Goal: Task Accomplishment & Management: Manage account settings

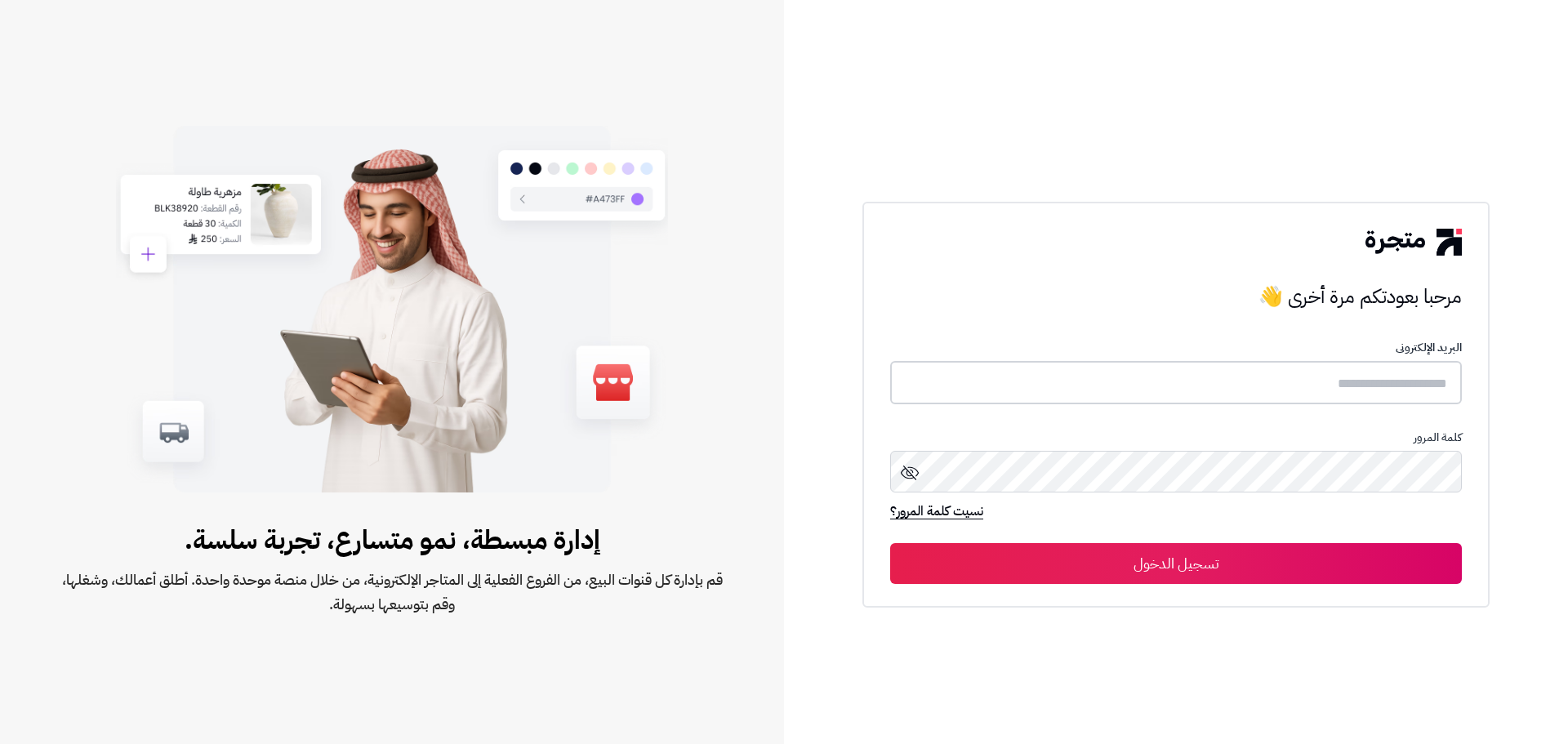
type input "**********"
click at [1109, 563] on button "تسجيل الدخول" at bounding box center [1176, 562] width 571 height 41
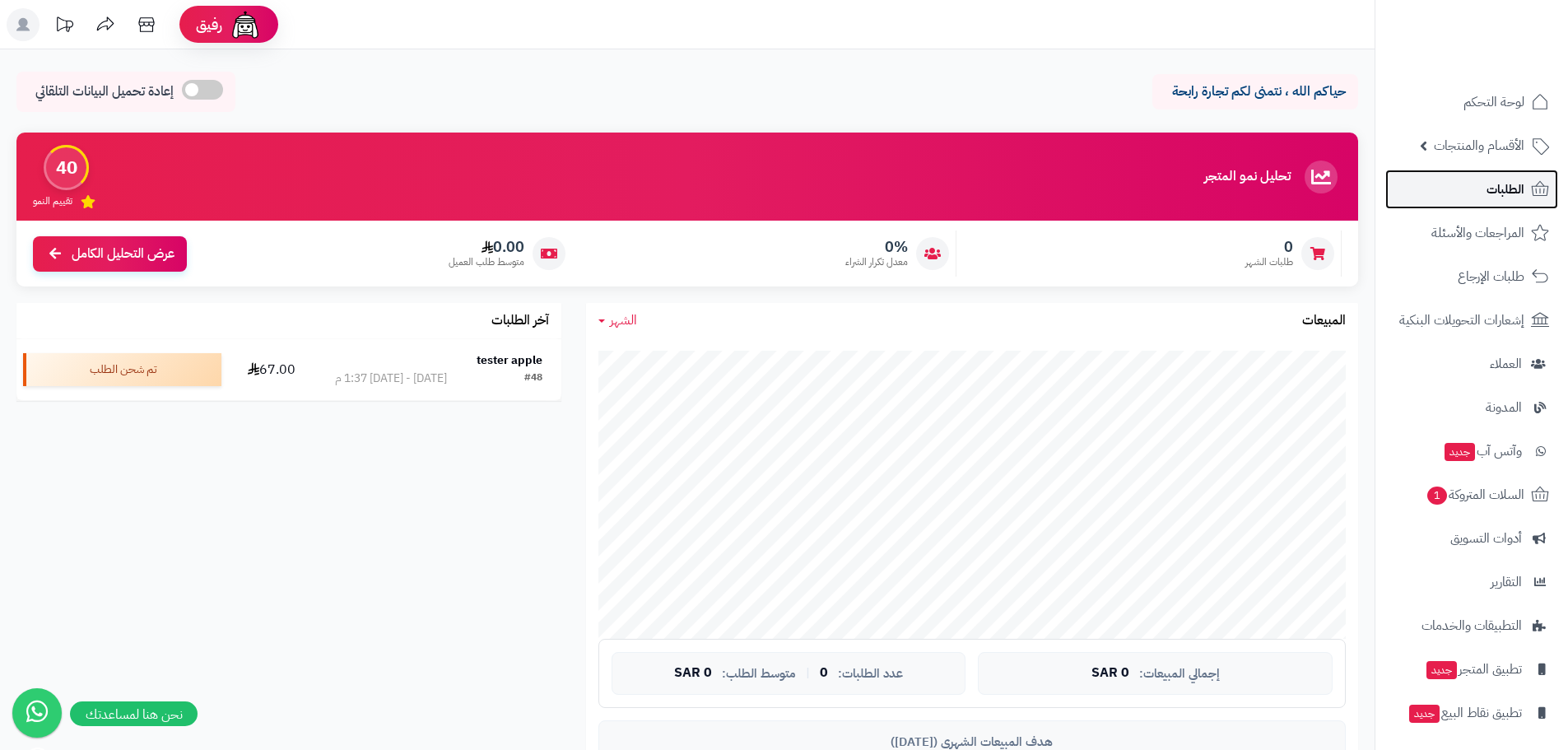
click at [1483, 196] on link "الطلبات" at bounding box center [1472, 189] width 173 height 39
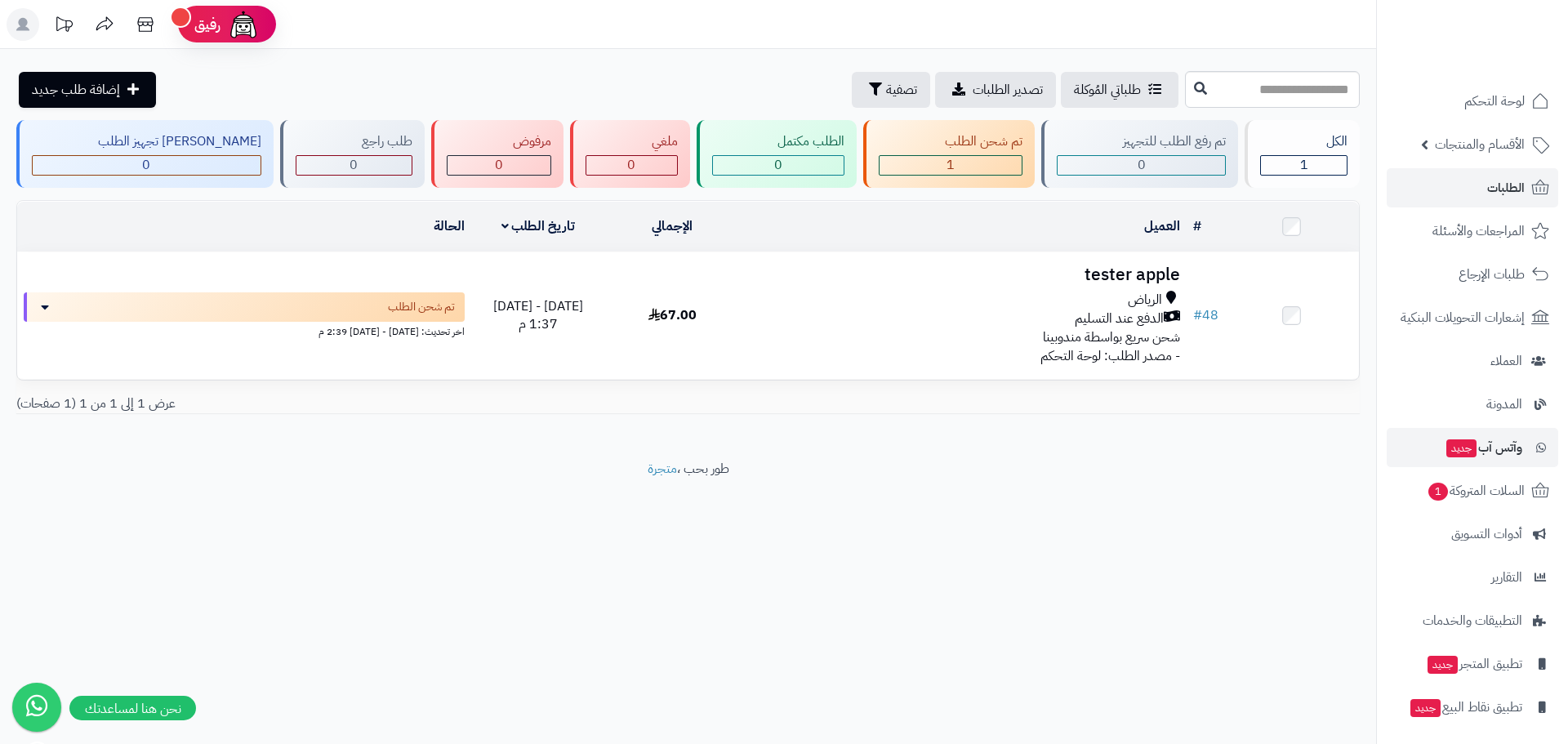
scroll to position [47, 0]
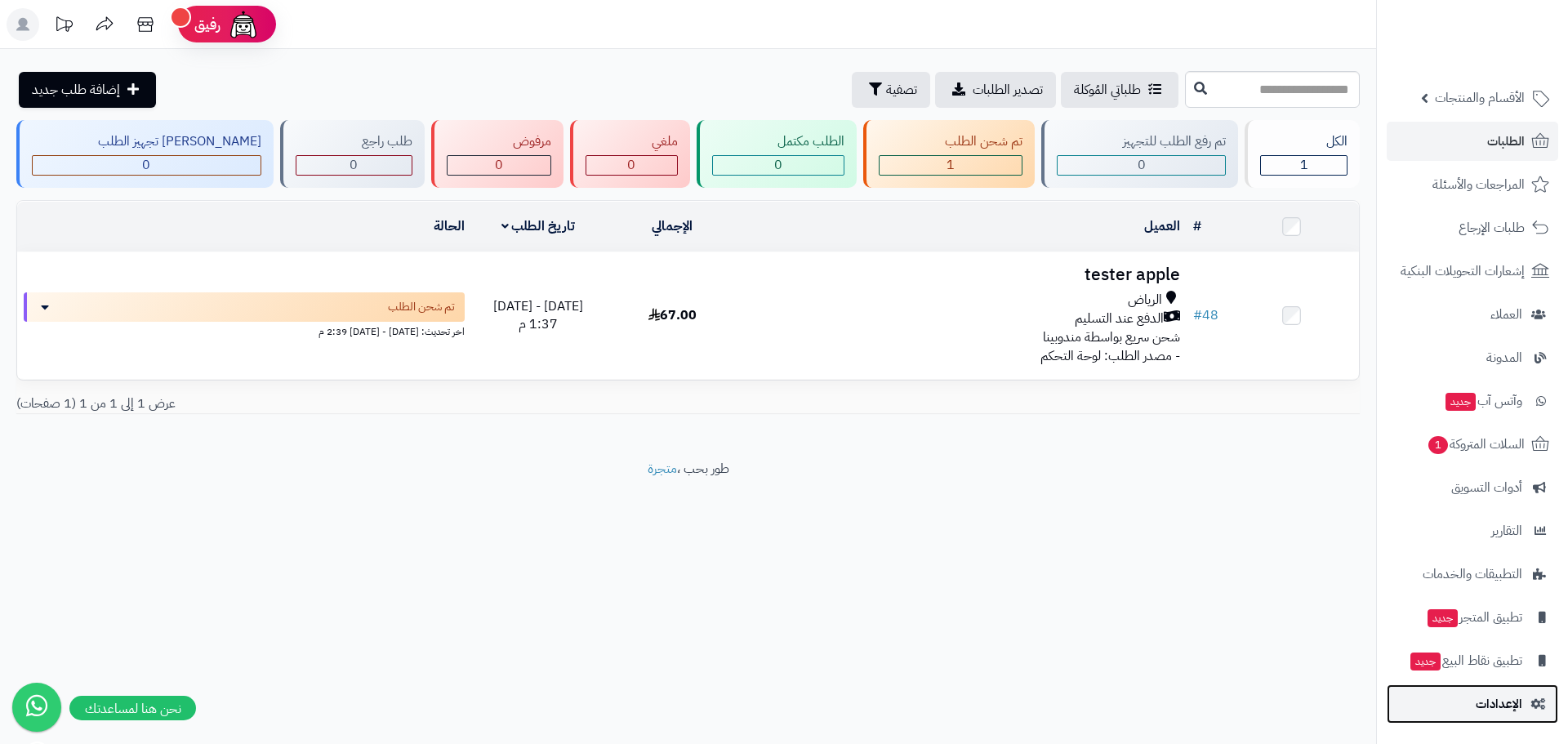
click at [1525, 699] on link "الإعدادات" at bounding box center [1472, 703] width 171 height 39
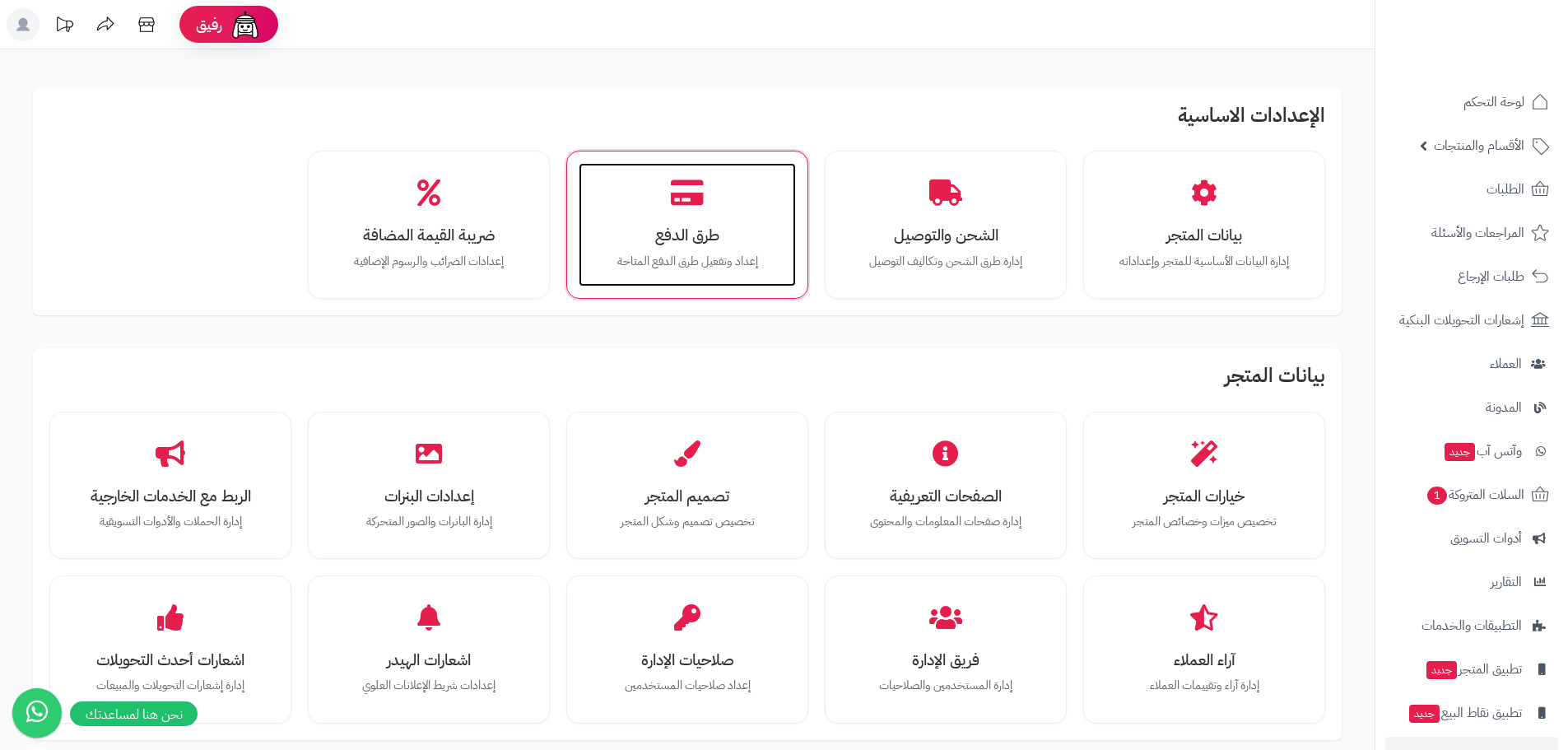
click at [723, 199] on div "طرق الدفع إعداد وتفعيل طرق الدفع المتاحة" at bounding box center [687, 225] width 217 height 124
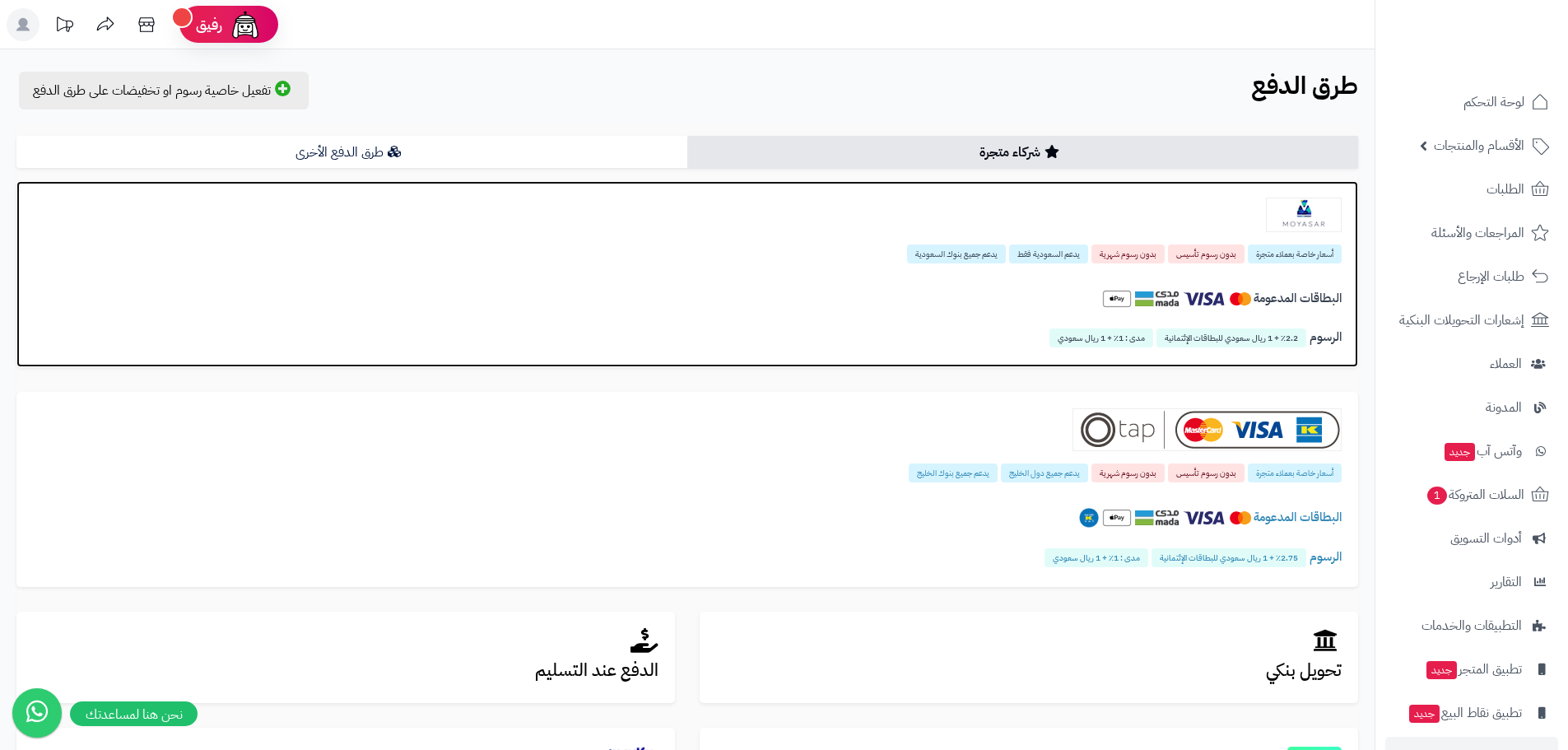
click at [1302, 222] on img at bounding box center [1304, 215] width 76 height 35
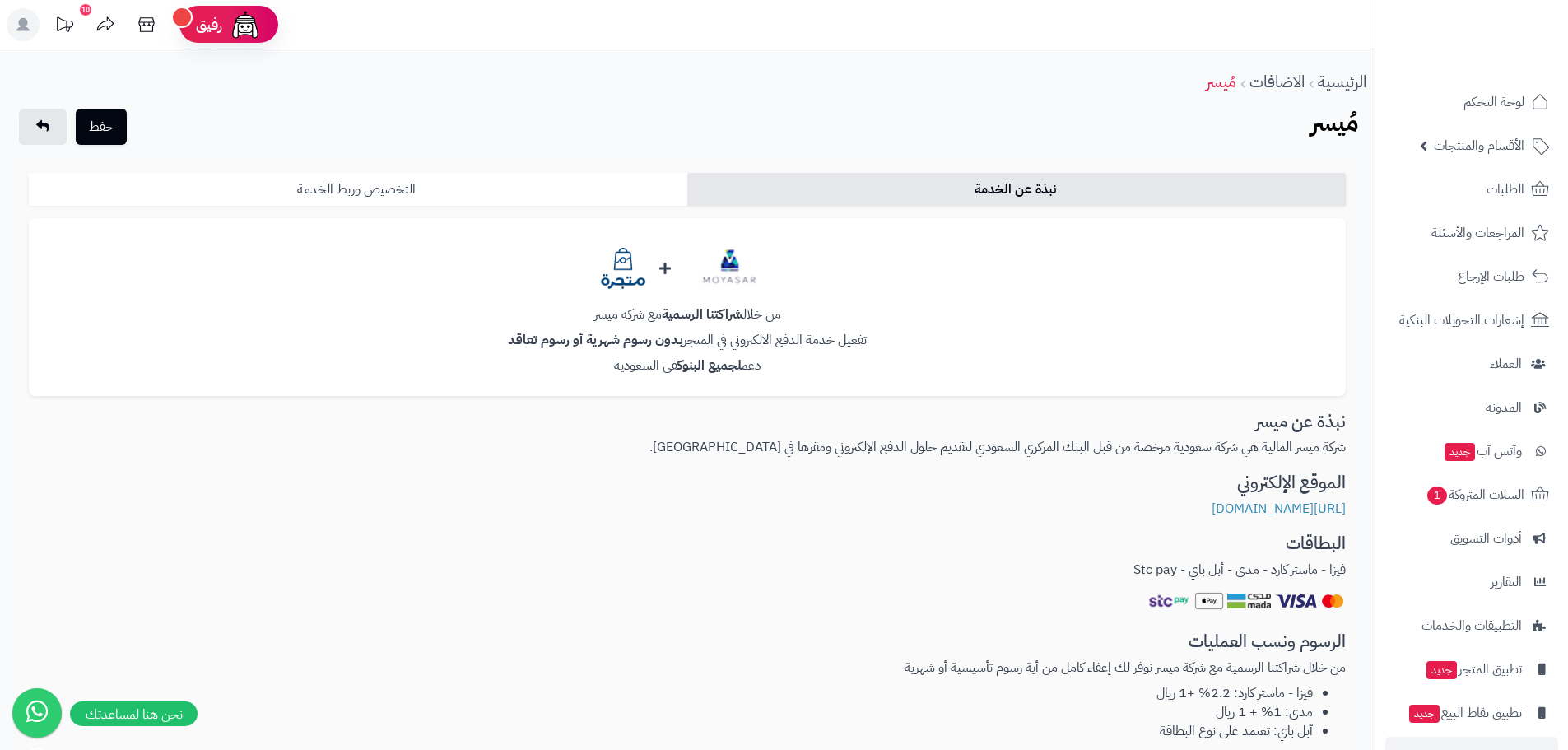
click at [378, 193] on link "التخصيص وربط الخدمة" at bounding box center [358, 189] width 659 height 33
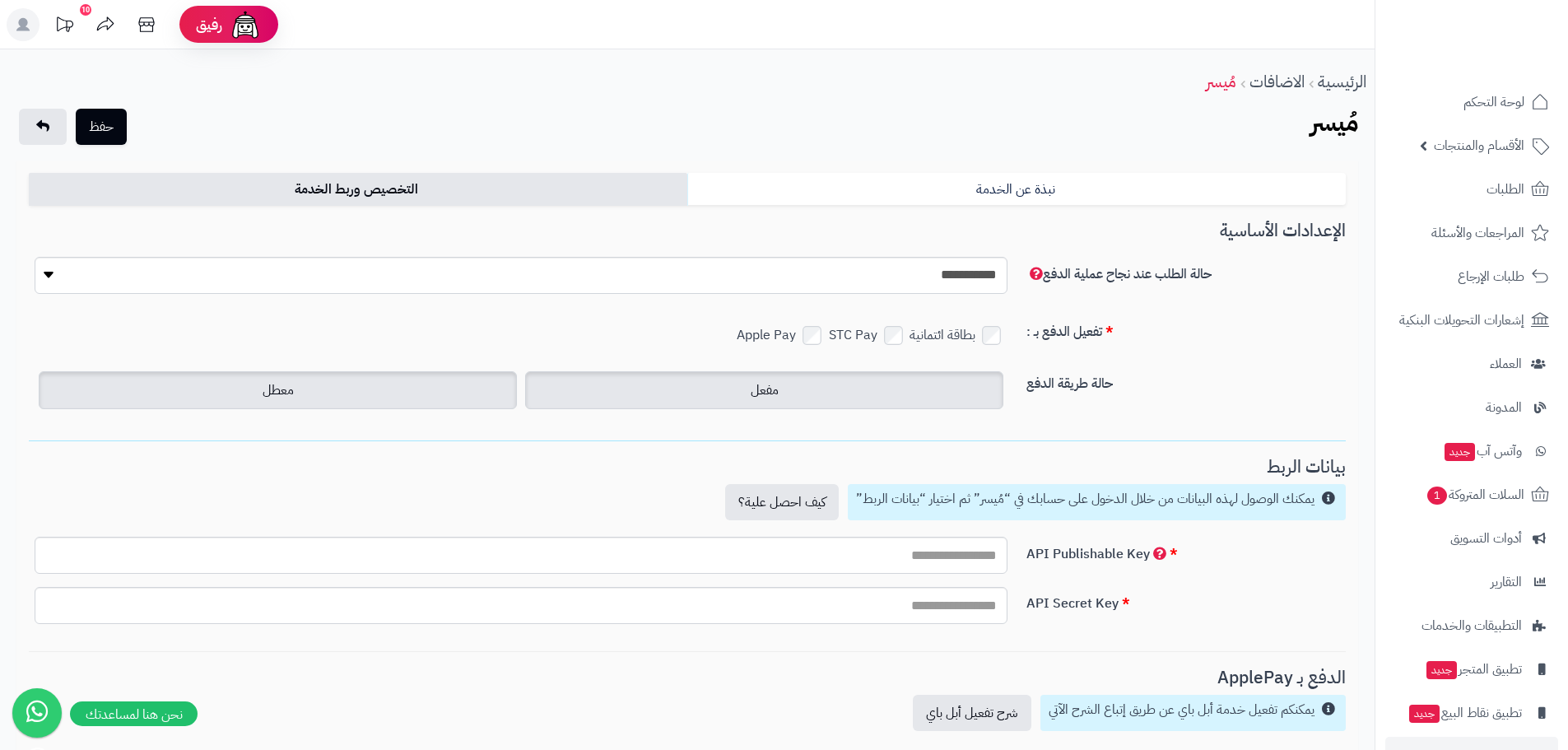
click at [932, 394] on label "مفعل" at bounding box center [764, 389] width 479 height 37
click at [478, 390] on label "معطل" at bounding box center [277, 389] width 479 height 37
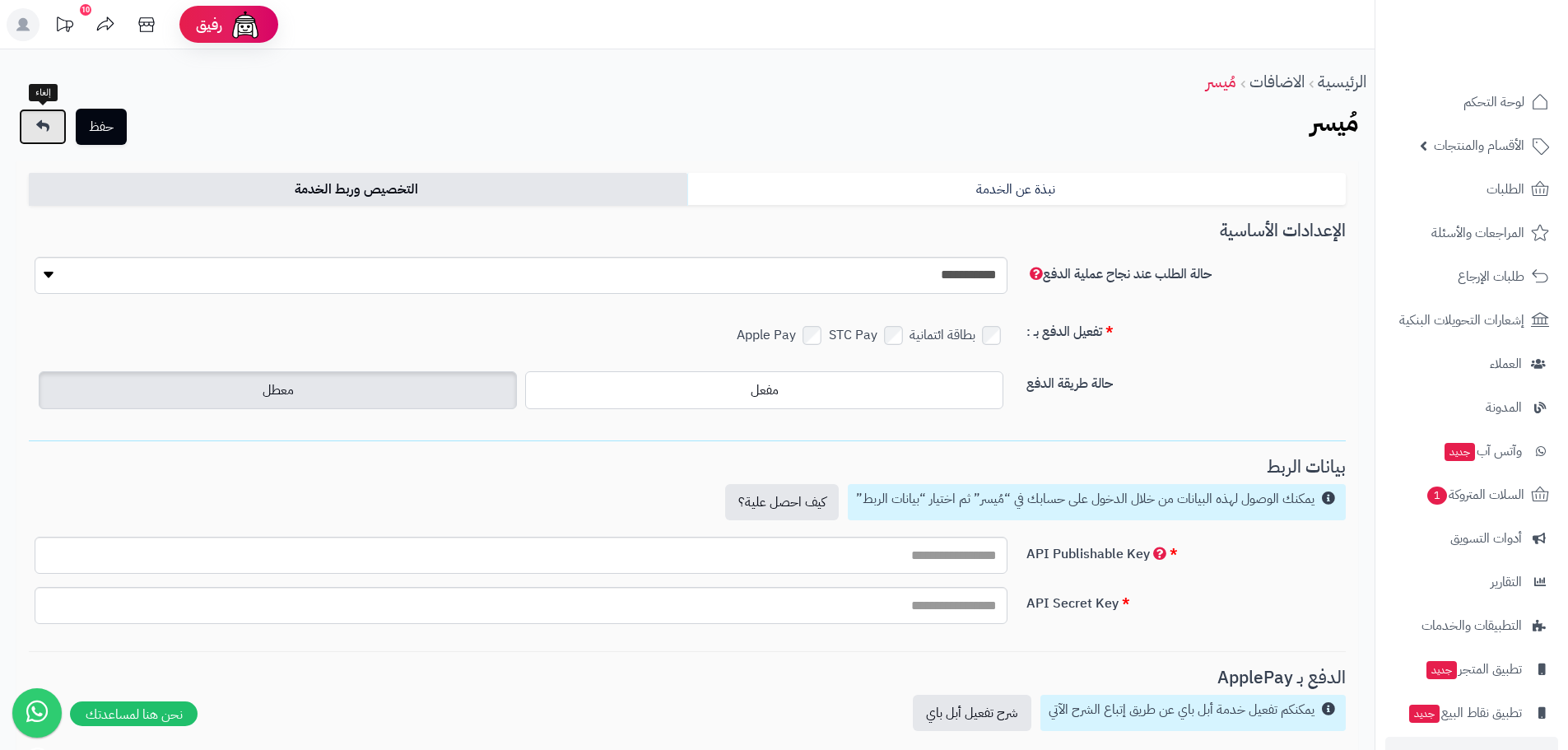
click at [44, 122] on icon at bounding box center [43, 125] width 13 height 13
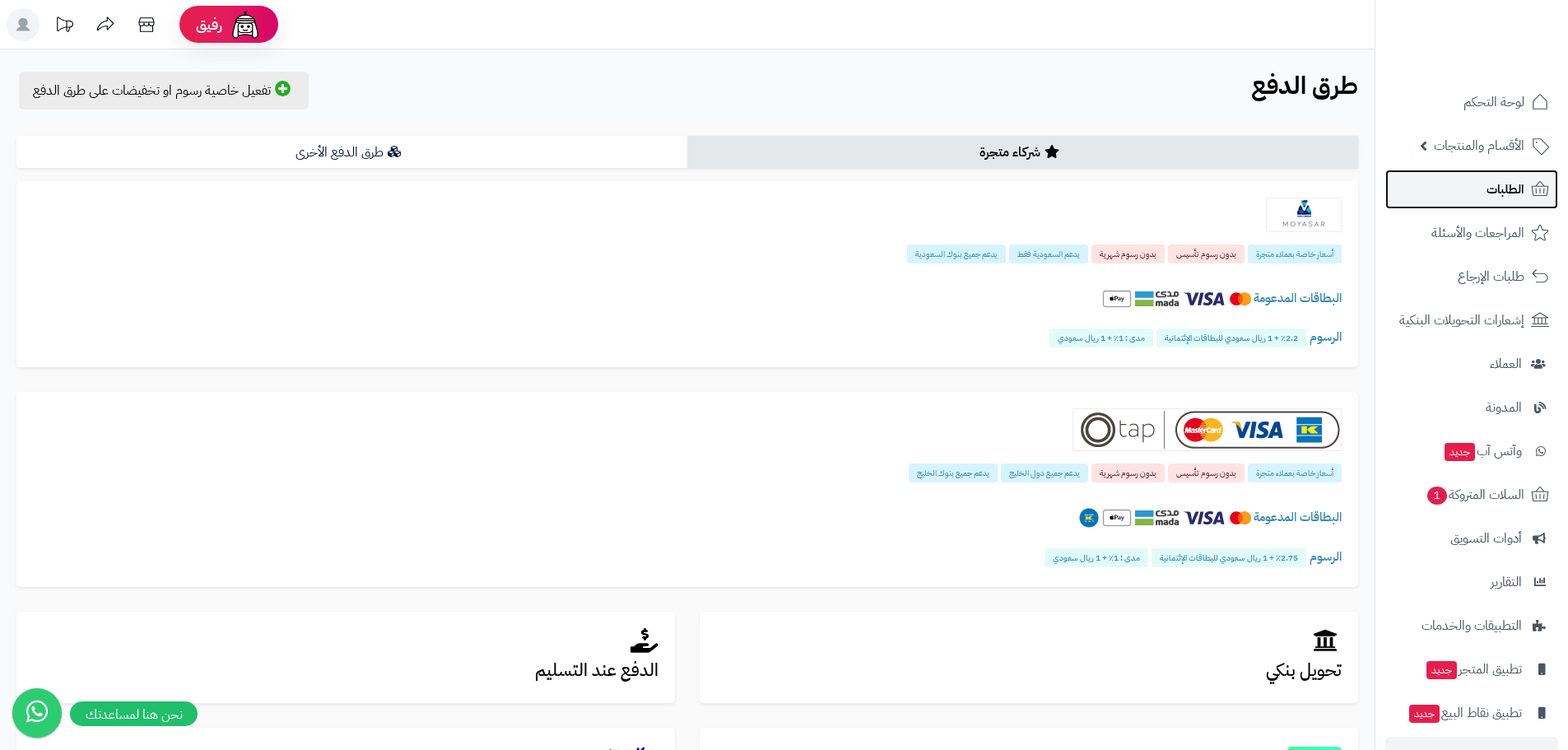
click at [1525, 194] on link "الطلبات" at bounding box center [1472, 189] width 173 height 39
